Goal: Check status

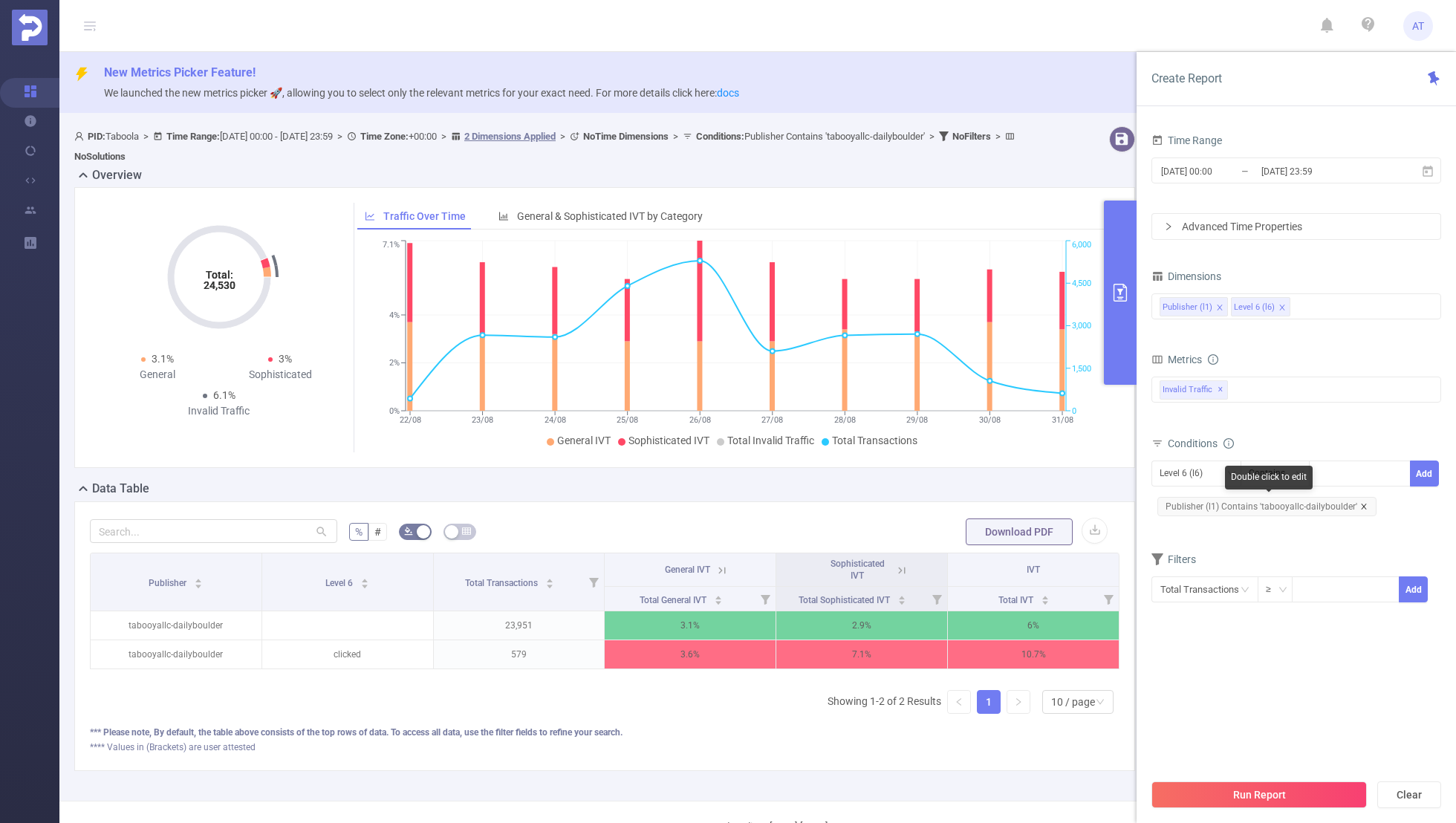
click at [1362, 504] on icon "icon: close" at bounding box center [1364, 507] width 8 height 8
click at [1172, 473] on div "Level 6 (l6)" at bounding box center [1186, 474] width 53 height 24
click at [1177, 496] on li "Publisher (l1)" at bounding box center [1196, 502] width 90 height 24
click at [1333, 469] on div at bounding box center [1360, 474] width 85 height 24
paste input "cashroadsterchannel"
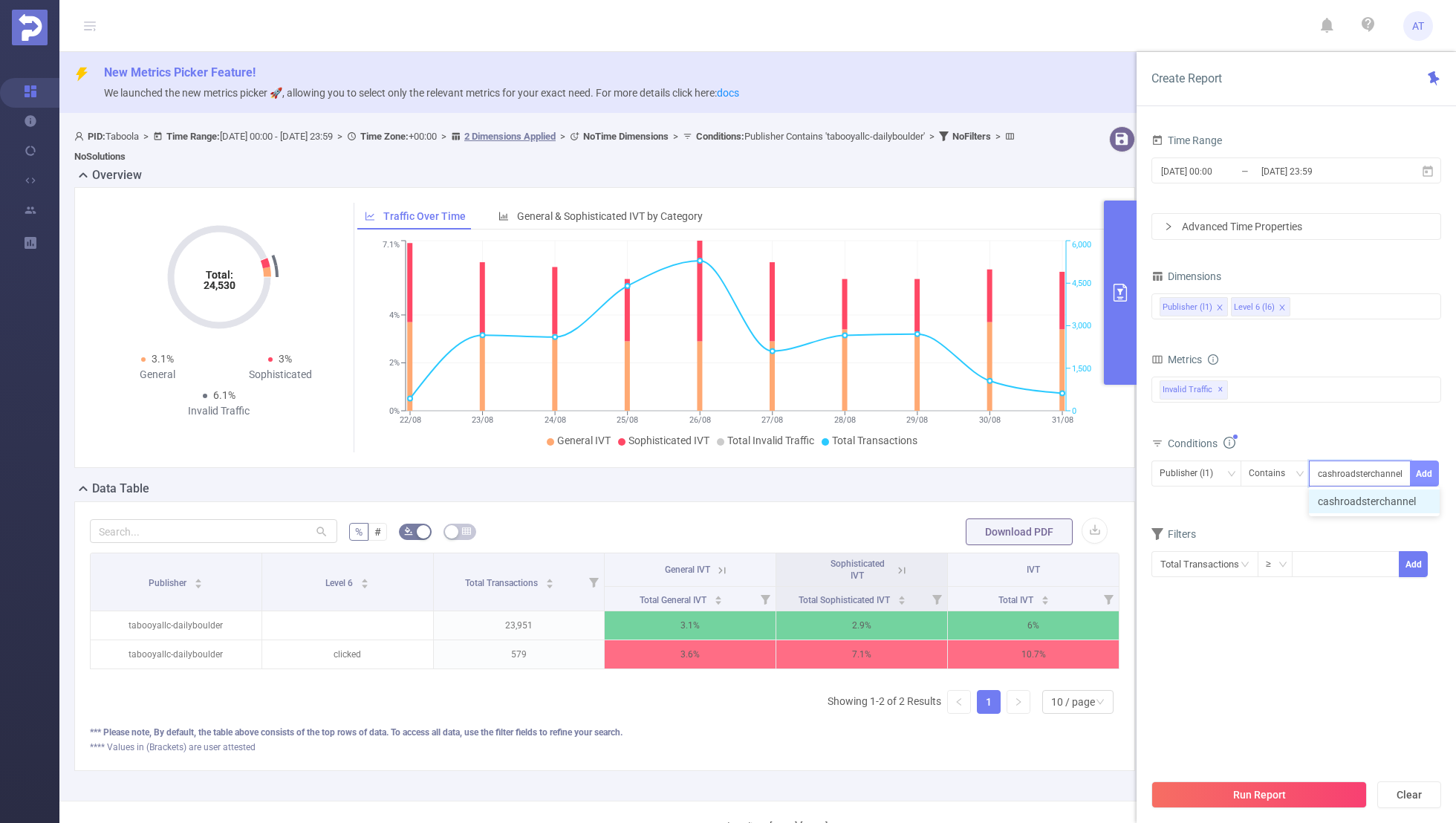
type input "cashroadsterchannel"
click at [1420, 467] on button "Add" at bounding box center [1425, 474] width 29 height 26
click at [1286, 560] on div "Filters" at bounding box center [1297, 562] width 290 height 24
click at [1276, 703] on section "Time Range [DATE] 00:00 _ [DATE] 23:59 Advanced Time Properties Dimensions Publ…" at bounding box center [1297, 450] width 290 height 641
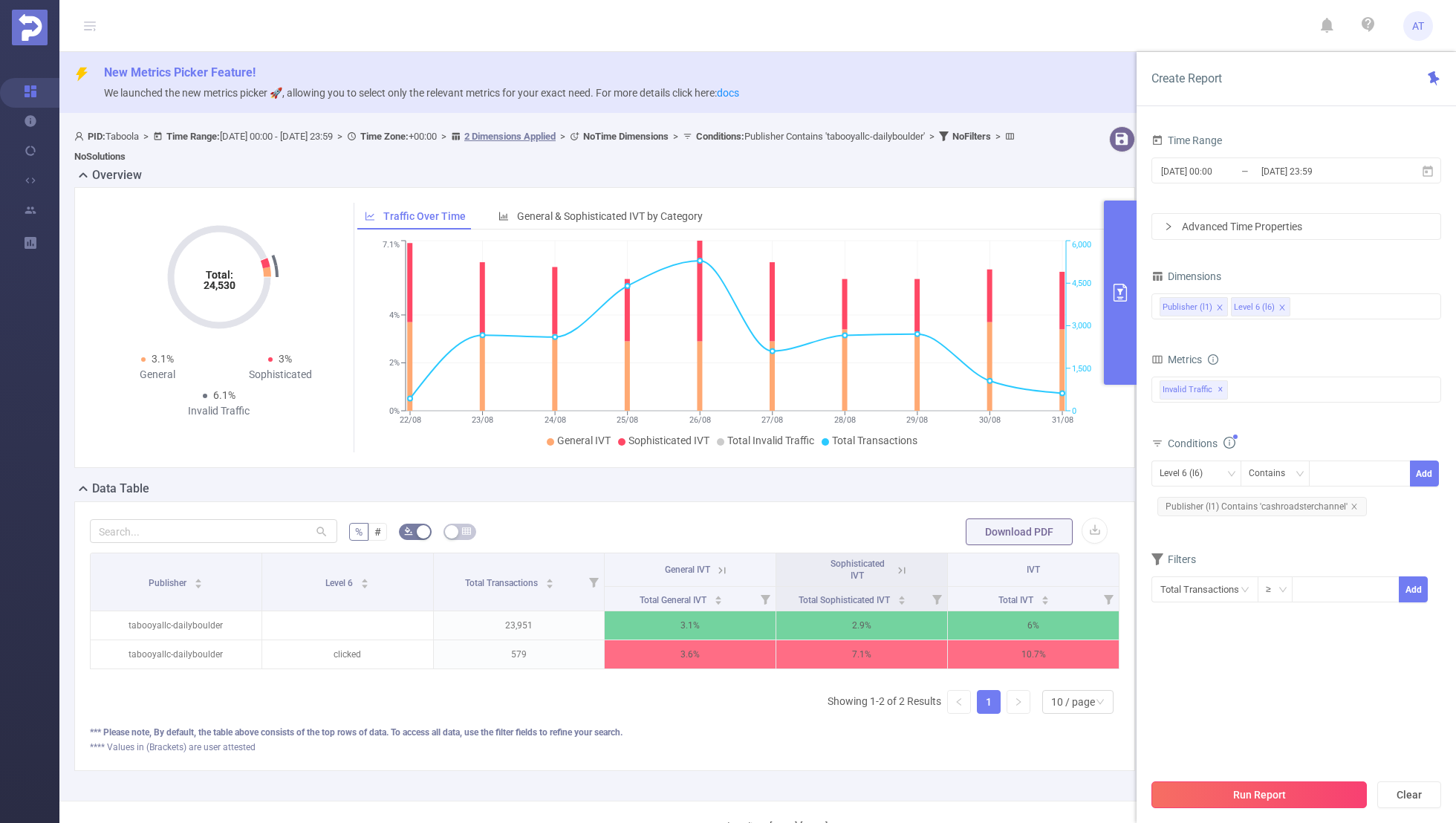
click at [1258, 793] on button "Run Report" at bounding box center [1259, 795] width 215 height 27
